Goal: Task Accomplishment & Management: Use online tool/utility

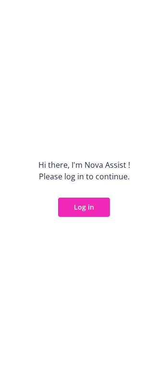
click at [100, 196] on div "Hi there, I ' m Nova Assist ! Please log in to continue. Log in" at bounding box center [84, 188] width 168 height 376
click at [94, 203] on button "Log in" at bounding box center [84, 207] width 52 height 19
